Goal: Information Seeking & Learning: Learn about a topic

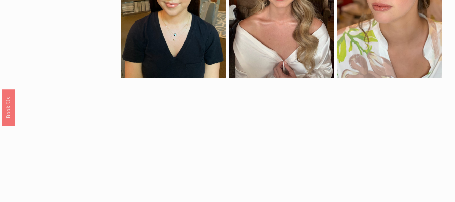
scroll to position [407, 0]
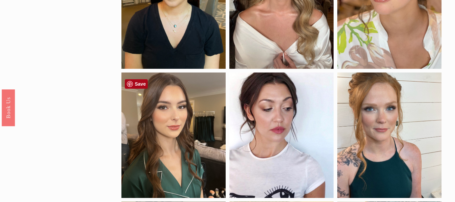
click at [128, 84] on link "Save" at bounding box center [136, 83] width 23 height 9
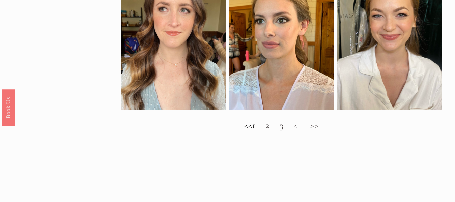
scroll to position [635, 0]
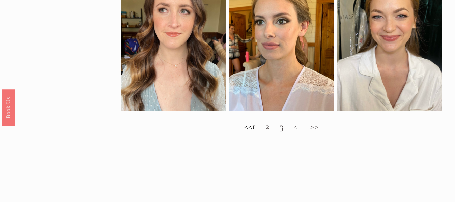
click at [270, 132] on link "2" at bounding box center [268, 126] width 4 height 11
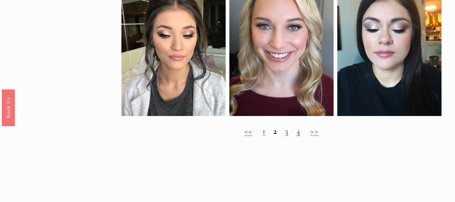
scroll to position [614, 0]
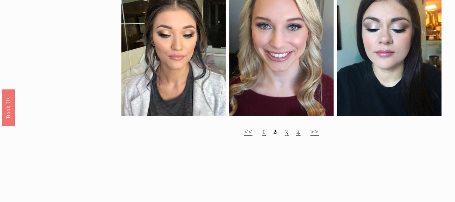
click at [286, 136] on link "3" at bounding box center [286, 130] width 4 height 11
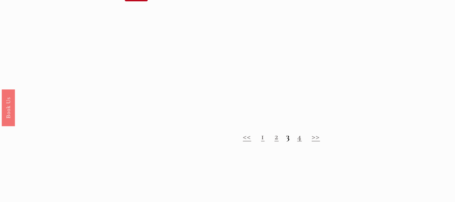
scroll to position [652, 0]
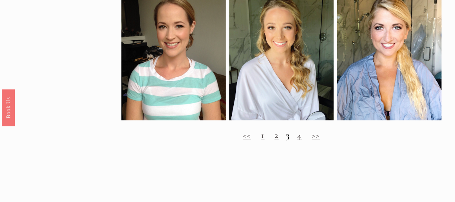
click at [297, 141] on link "4" at bounding box center [299, 134] width 4 height 11
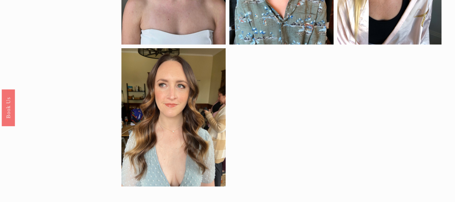
scroll to position [578, 0]
